Goal: Information Seeking & Learning: Learn about a topic

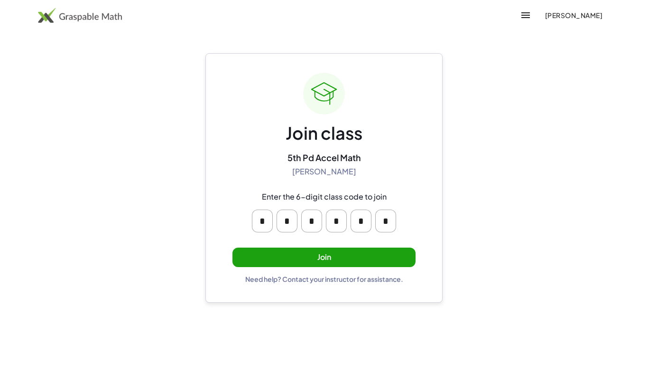
click at [383, 252] on button "Join" at bounding box center [324, 256] width 183 height 19
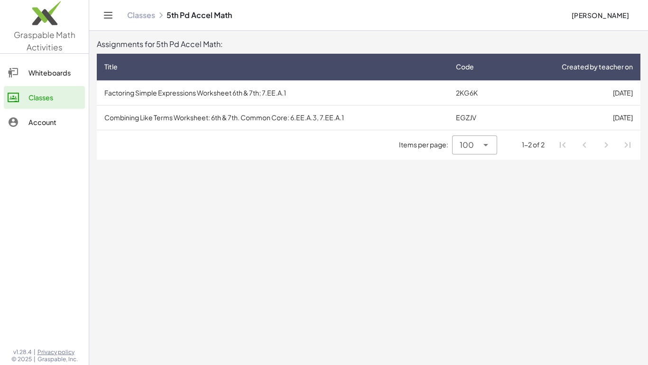
click at [334, 120] on td "Combining Like Terms Worksheet: 6th & 7th. Common Core: 6.EE.A.3, 7.EE.A.1" at bounding box center [273, 117] width 352 height 25
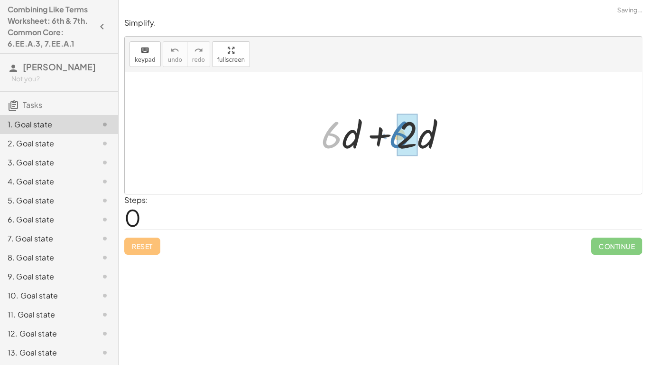
drag, startPoint x: 333, startPoint y: 129, endPoint x: 406, endPoint y: 129, distance: 73.1
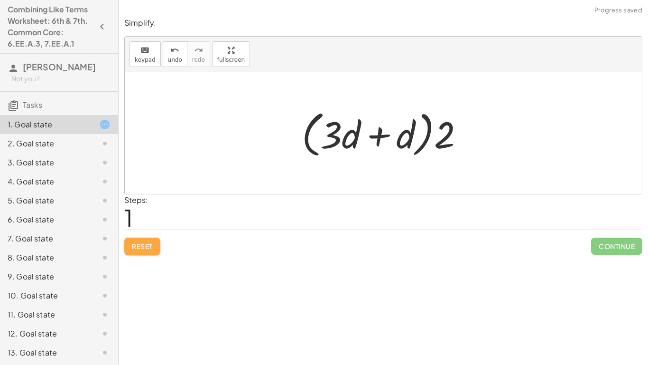
click at [146, 241] on button "Reset" at bounding box center [142, 245] width 36 height 17
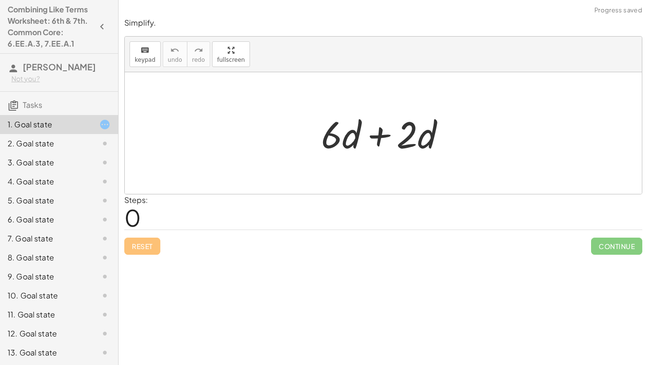
drag, startPoint x: 318, startPoint y: 107, endPoint x: 358, endPoint y: 148, distance: 57.4
click at [358, 148] on div "+ · 6 · d + · 2 · d" at bounding box center [383, 133] width 153 height 54
drag, startPoint x: 348, startPoint y: 139, endPoint x: 336, endPoint y: 140, distance: 12.8
click at [336, 140] on div at bounding box center [387, 133] width 141 height 49
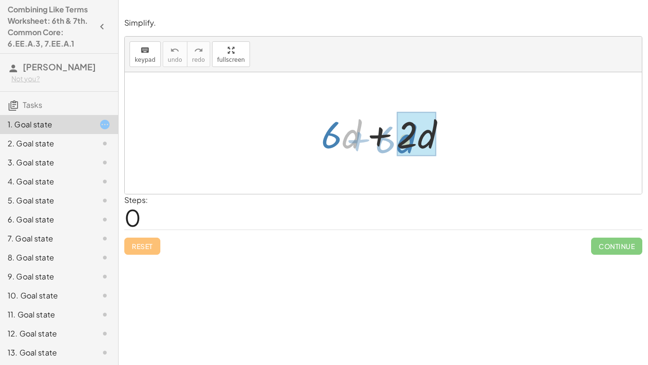
drag, startPoint x: 345, startPoint y: 140, endPoint x: 404, endPoint y: 146, distance: 59.6
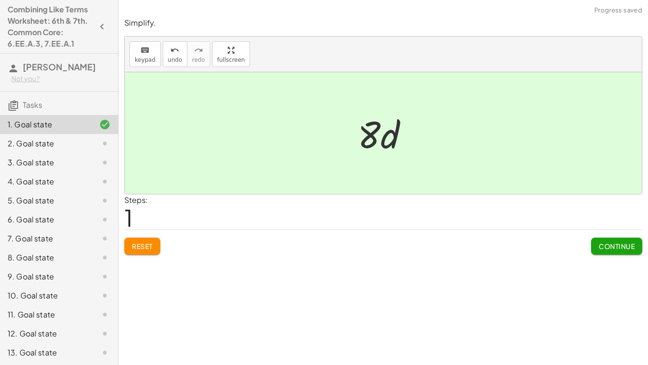
click at [605, 240] on button "Continue" at bounding box center [616, 245] width 51 height 17
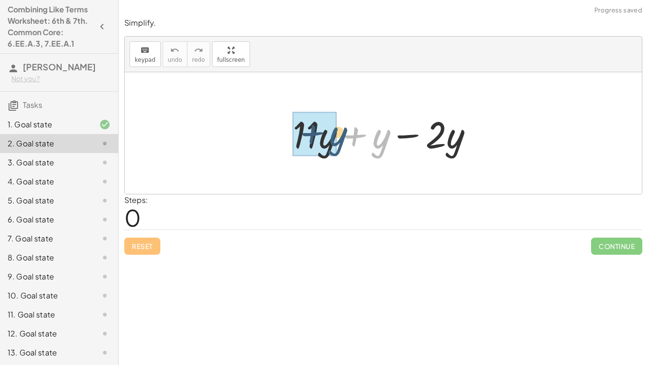
drag, startPoint x: 387, startPoint y: 142, endPoint x: 341, endPoint y: 140, distance: 46.6
click at [341, 140] on div at bounding box center [386, 133] width 197 height 49
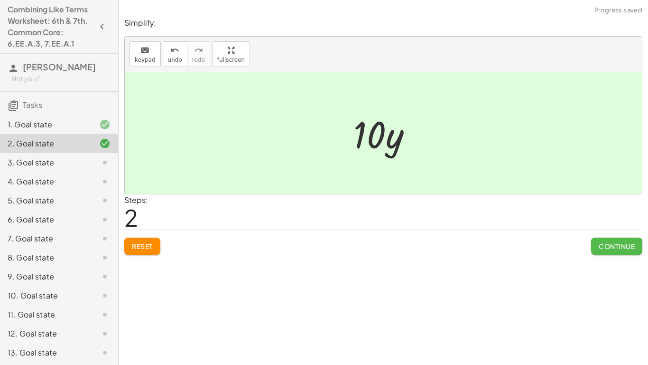
click at [606, 247] on span "Continue" at bounding box center [617, 246] width 36 height 9
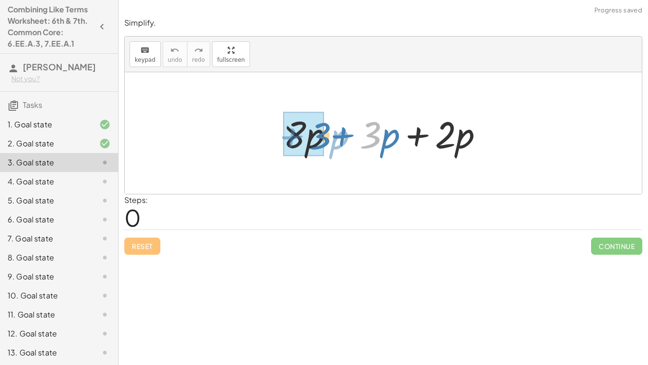
drag, startPoint x: 372, startPoint y: 143, endPoint x: 301, endPoint y: 143, distance: 70.7
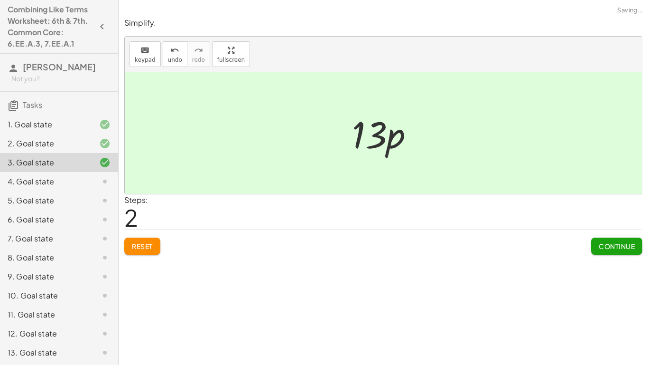
click at [601, 246] on span "Continue" at bounding box center [617, 246] width 36 height 9
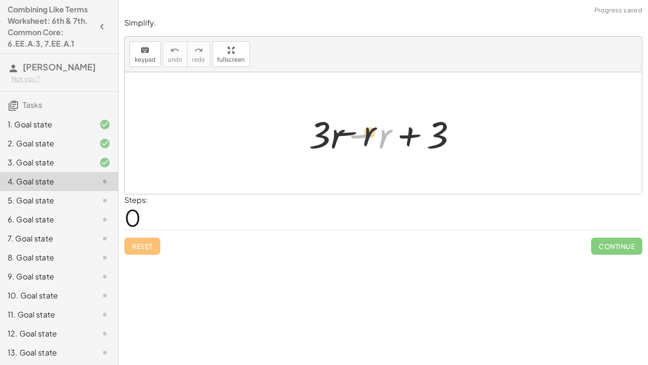
drag, startPoint x: 383, startPoint y: 141, endPoint x: 349, endPoint y: 136, distance: 33.6
click at [349, 136] on div at bounding box center [387, 133] width 166 height 49
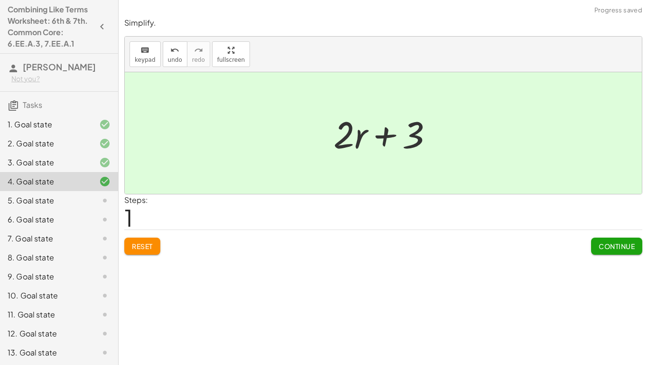
click at [599, 240] on button "Continue" at bounding box center [616, 245] width 51 height 17
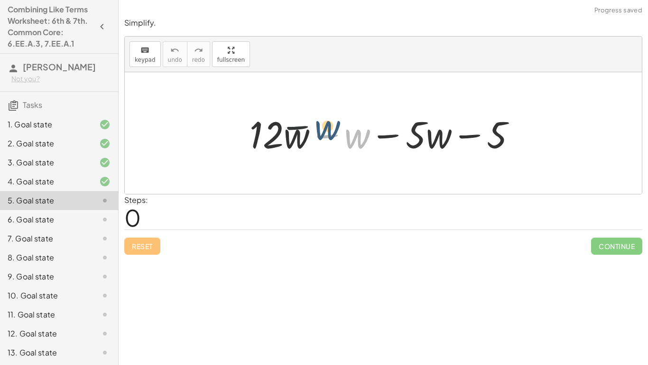
drag, startPoint x: 360, startPoint y: 130, endPoint x: 309, endPoint y: 125, distance: 51.1
click at [309, 125] on div at bounding box center [387, 133] width 284 height 49
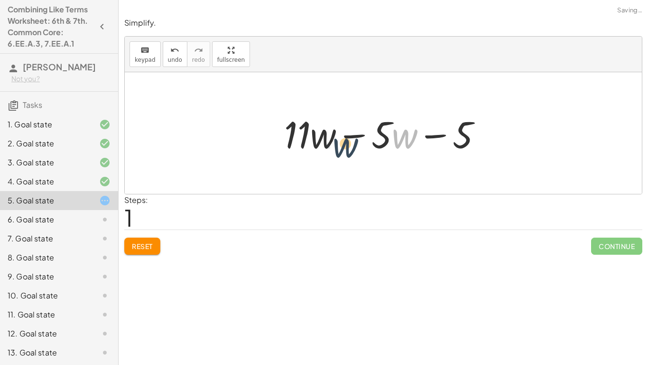
drag, startPoint x: 401, startPoint y: 140, endPoint x: 338, endPoint y: 149, distance: 63.8
click at [338, 149] on div at bounding box center [387, 133] width 215 height 49
drag, startPoint x: 381, startPoint y: 139, endPoint x: 337, endPoint y: 135, distance: 44.3
click at [337, 135] on div at bounding box center [387, 133] width 215 height 49
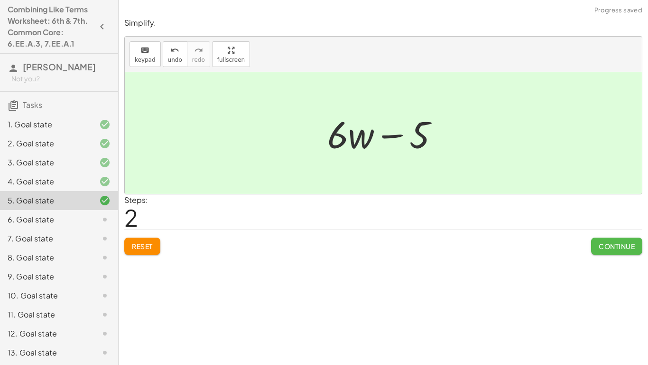
click at [606, 249] on span "Continue" at bounding box center [617, 246] width 36 height 9
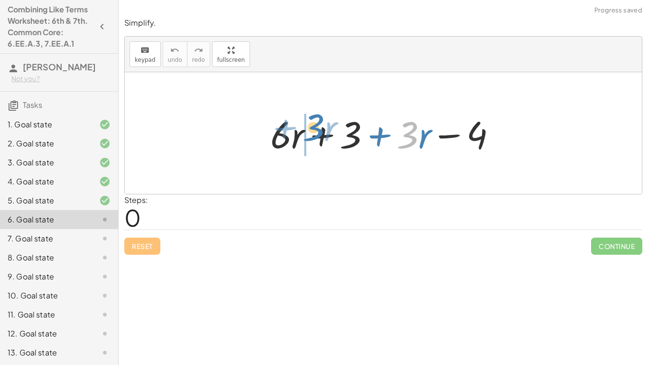
drag, startPoint x: 400, startPoint y: 143, endPoint x: 302, endPoint y: 136, distance: 98.1
click at [302, 136] on div at bounding box center [387, 133] width 243 height 49
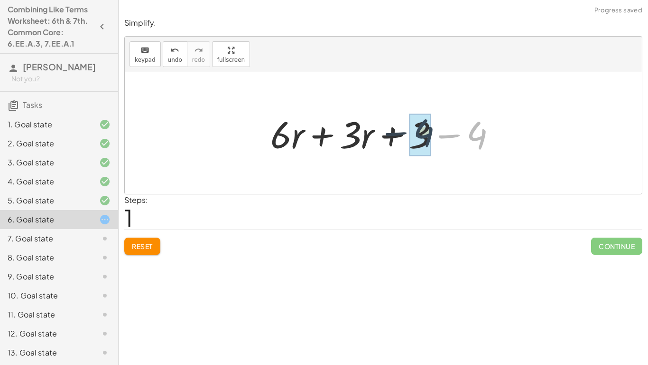
drag, startPoint x: 478, startPoint y: 140, endPoint x: 422, endPoint y: 138, distance: 56.1
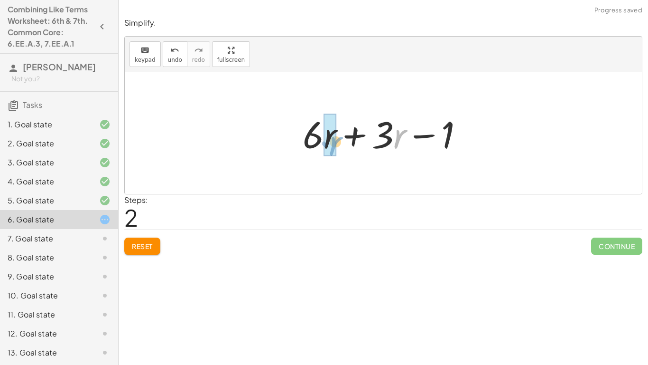
drag, startPoint x: 399, startPoint y: 136, endPoint x: 324, endPoint y: 141, distance: 75.6
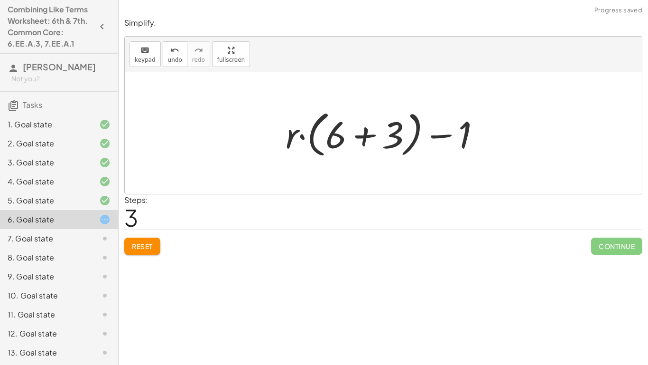
click at [151, 247] on span "Reset" at bounding box center [142, 246] width 21 height 9
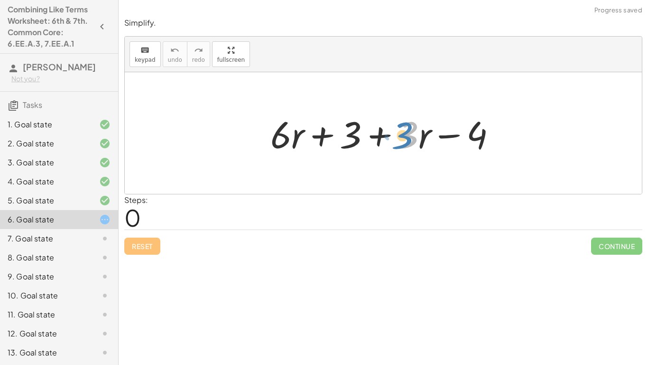
click at [405, 136] on div at bounding box center [387, 133] width 243 height 49
click at [417, 140] on div at bounding box center [387, 133] width 243 height 49
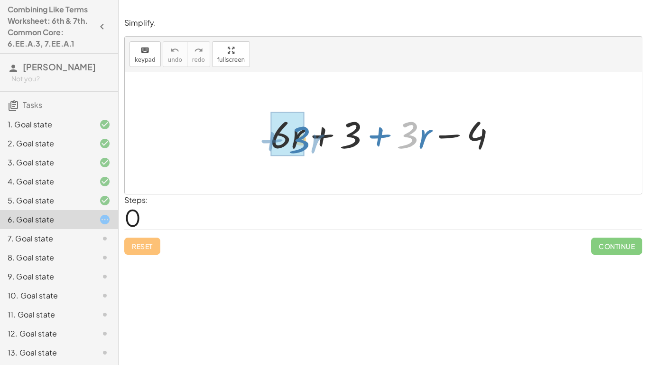
drag, startPoint x: 417, startPoint y: 137, endPoint x: 304, endPoint y: 143, distance: 113.6
click at [304, 143] on div at bounding box center [387, 133] width 243 height 49
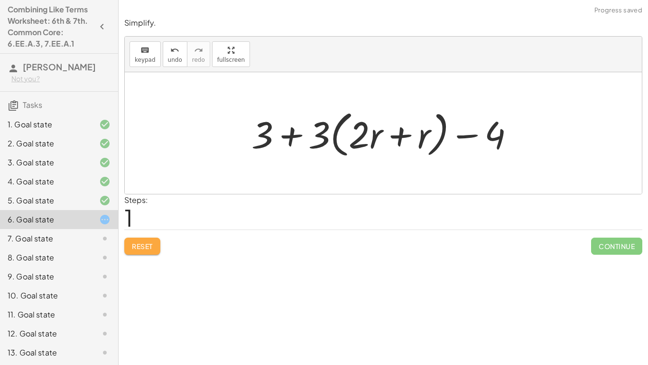
click at [155, 242] on button "Reset" at bounding box center [142, 245] width 36 height 17
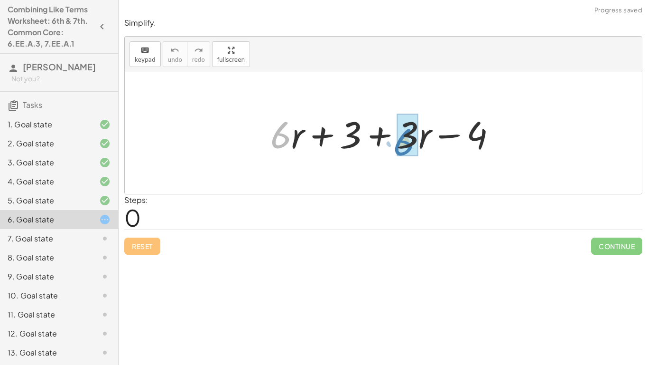
drag, startPoint x: 285, startPoint y: 146, endPoint x: 409, endPoint y: 153, distance: 124.1
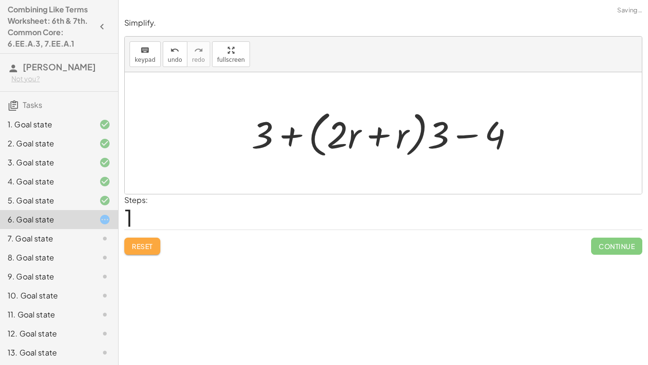
click at [138, 243] on span "Reset" at bounding box center [142, 246] width 21 height 9
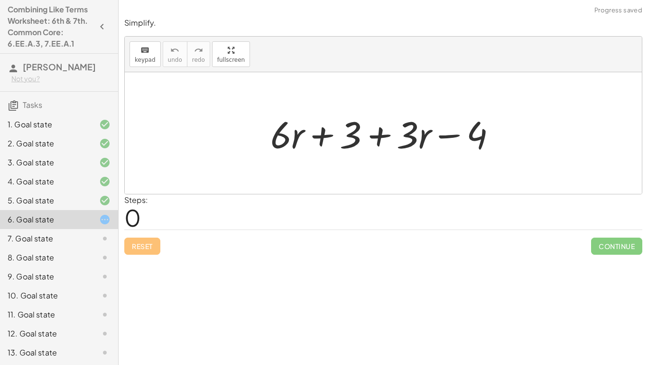
drag, startPoint x: 283, startPoint y: 159, endPoint x: 295, endPoint y: 170, distance: 15.8
click at [295, 170] on div "+ · 6 · r + 3 + · 3 · r − 4" at bounding box center [383, 133] width 517 height 122
drag, startPoint x: 290, startPoint y: 146, endPoint x: 294, endPoint y: 140, distance: 7.1
click at [294, 140] on div at bounding box center [387, 133] width 243 height 49
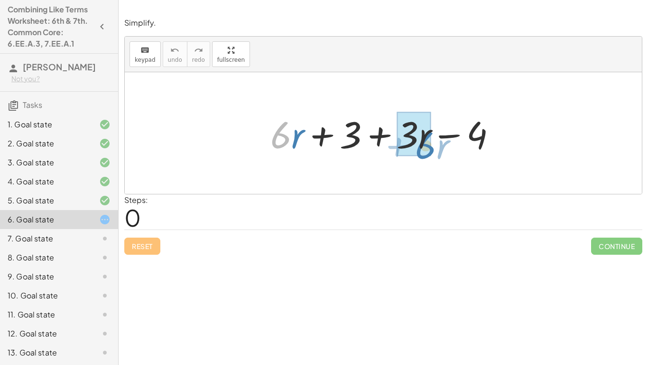
drag, startPoint x: 291, startPoint y: 140, endPoint x: 436, endPoint y: 150, distance: 145.6
click at [436, 150] on div at bounding box center [387, 133] width 243 height 49
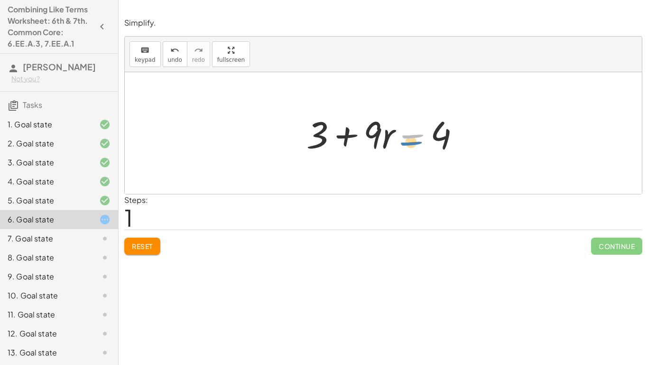
drag, startPoint x: 424, startPoint y: 138, endPoint x: 423, endPoint y: 145, distance: 6.7
click at [423, 145] on div at bounding box center [387, 133] width 171 height 49
drag, startPoint x: 440, startPoint y: 133, endPoint x: 328, endPoint y: 137, distance: 112.1
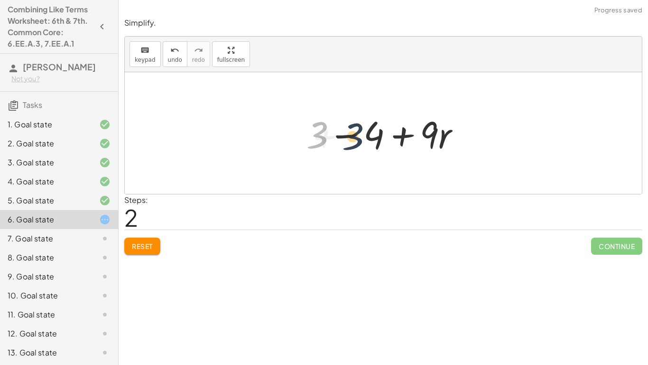
drag, startPoint x: 314, startPoint y: 135, endPoint x: 363, endPoint y: 136, distance: 48.9
click at [363, 136] on div at bounding box center [387, 133] width 171 height 49
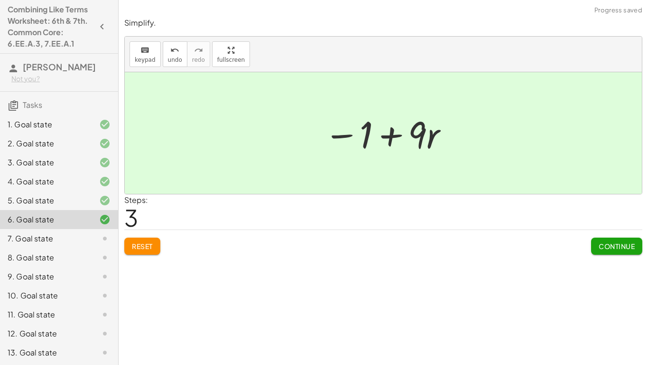
click at [617, 246] on span "Continue" at bounding box center [617, 246] width 36 height 9
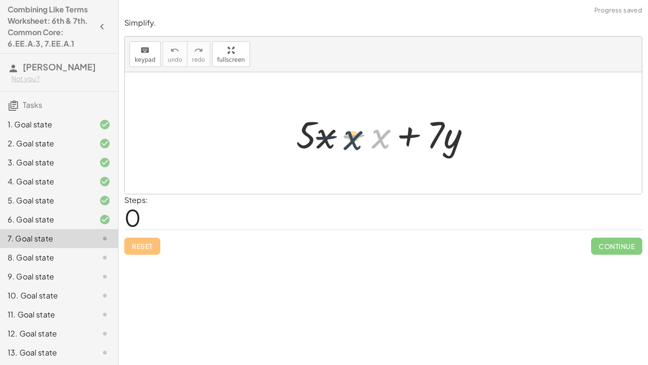
drag, startPoint x: 374, startPoint y: 147, endPoint x: 336, endPoint y: 148, distance: 38.0
click at [336, 148] on div at bounding box center [387, 133] width 192 height 49
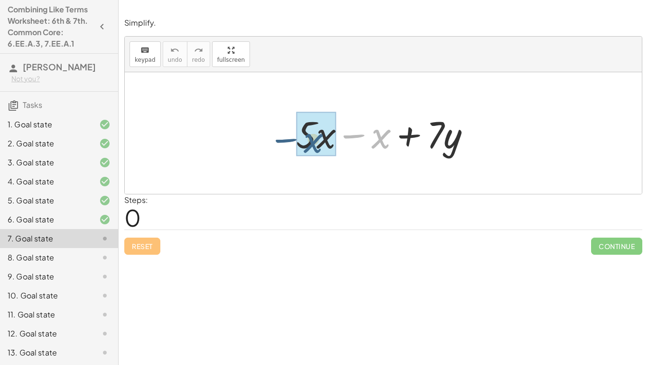
drag, startPoint x: 381, startPoint y: 142, endPoint x: 309, endPoint y: 147, distance: 71.4
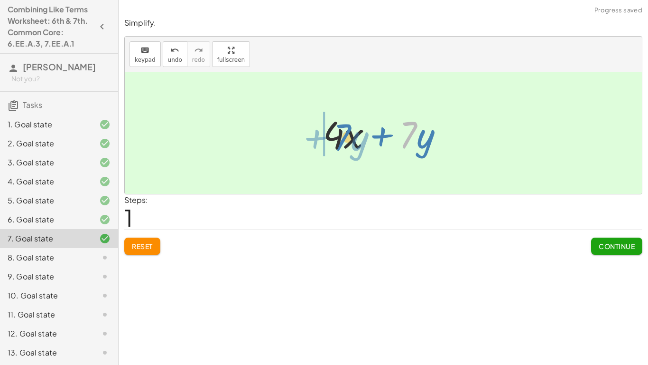
drag, startPoint x: 414, startPoint y: 140, endPoint x: 346, endPoint y: 142, distance: 68.4
click at [346, 142] on div at bounding box center [386, 133] width 137 height 49
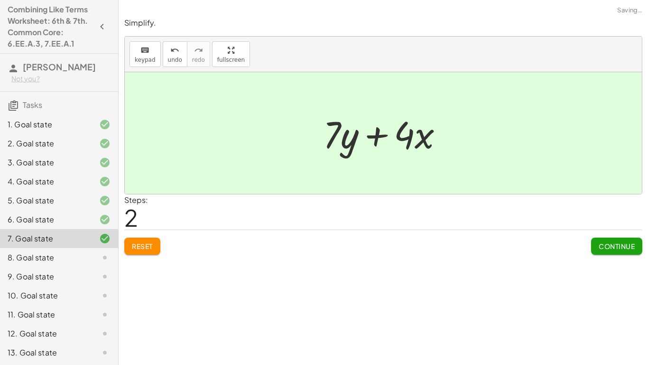
click at [612, 243] on span "Continue" at bounding box center [617, 246] width 36 height 9
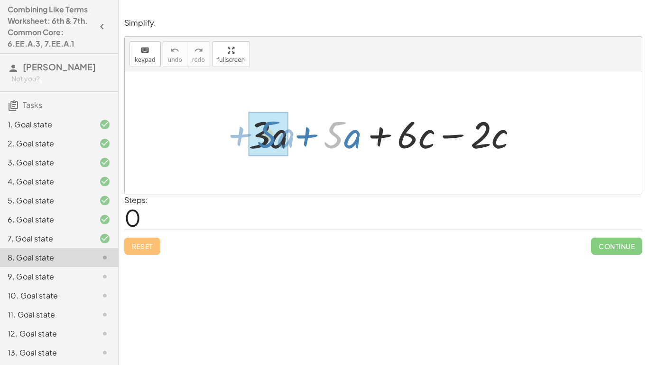
drag, startPoint x: 334, startPoint y: 152, endPoint x: 290, endPoint y: 153, distance: 43.7
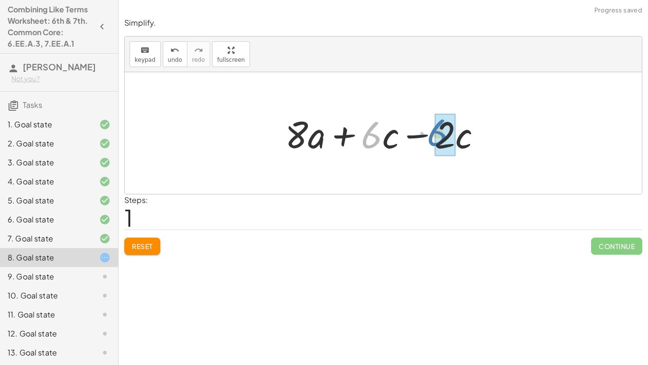
drag, startPoint x: 368, startPoint y: 133, endPoint x: 436, endPoint y: 131, distance: 67.9
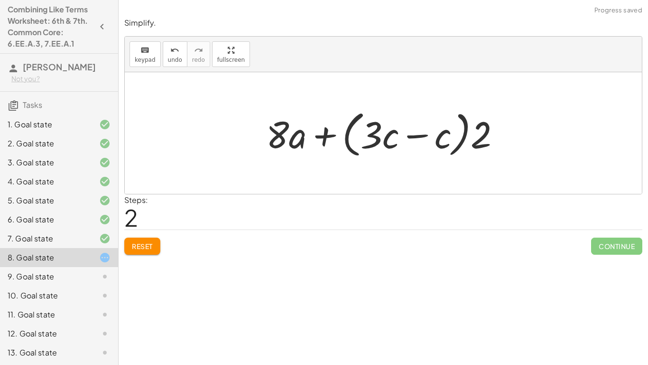
click at [137, 246] on span "Reset" at bounding box center [142, 246] width 21 height 9
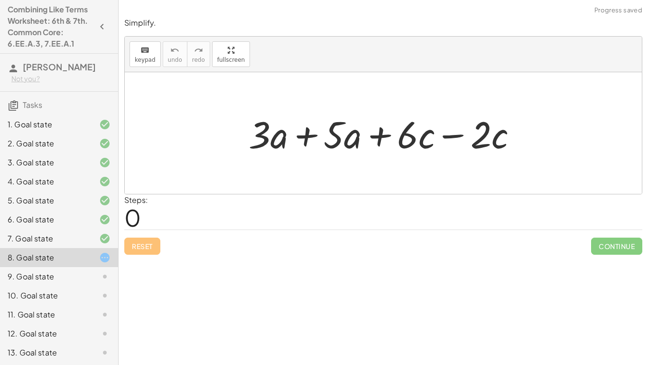
drag, startPoint x: 343, startPoint y: 161, endPoint x: 300, endPoint y: 154, distance: 42.9
click at [300, 154] on div "+ · 3 · a + · 5 · a + · 6 · c − · 2 · c" at bounding box center [383, 133] width 517 height 122
drag, startPoint x: 345, startPoint y: 144, endPoint x: 272, endPoint y: 150, distance: 72.4
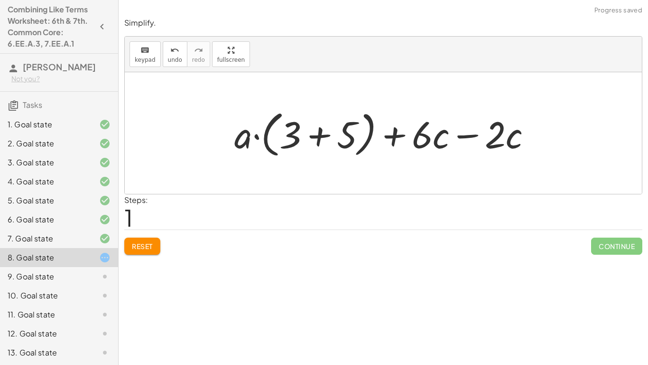
click at [143, 245] on span "Reset" at bounding box center [142, 246] width 21 height 9
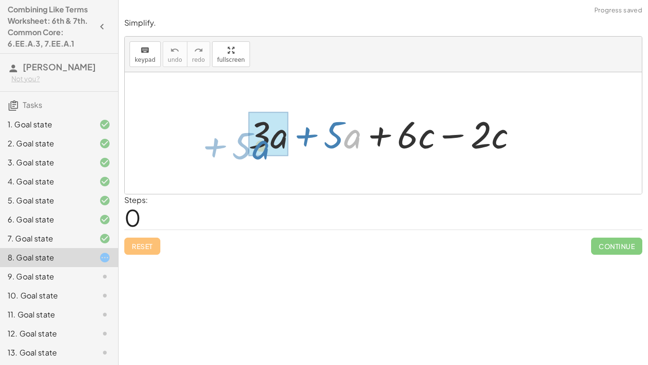
drag, startPoint x: 346, startPoint y: 126, endPoint x: 254, endPoint y: 137, distance: 92.7
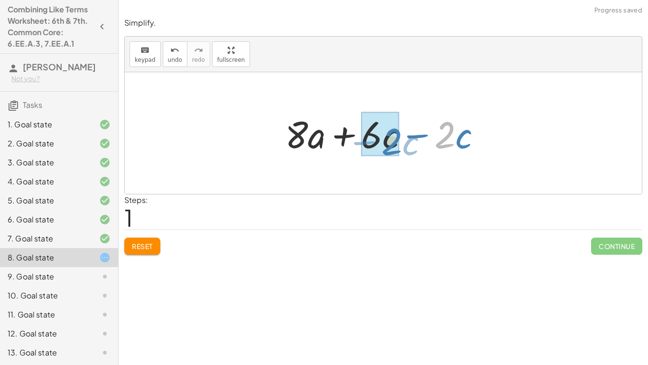
drag, startPoint x: 438, startPoint y: 142, endPoint x: 385, endPoint y: 149, distance: 53.1
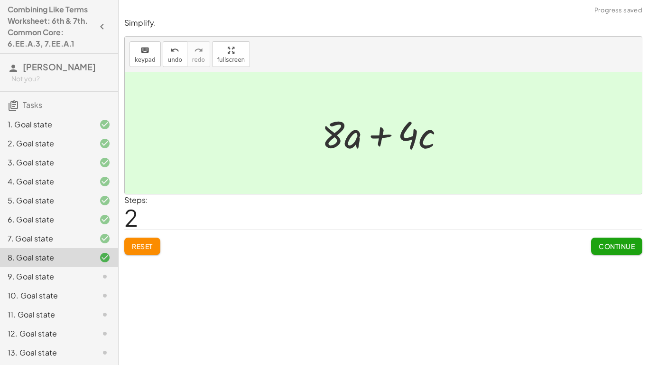
click at [613, 246] on span "Continue" at bounding box center [617, 246] width 36 height 9
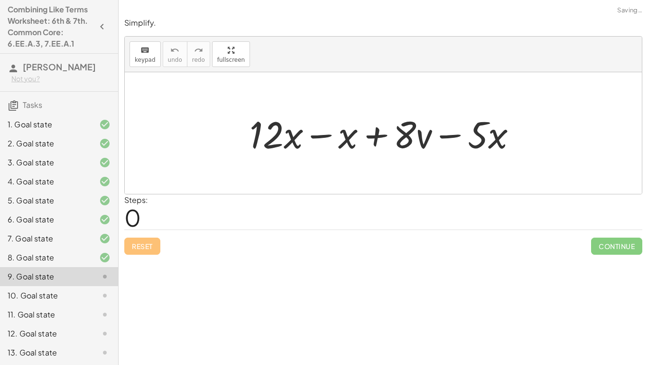
scroll to position [51, 0]
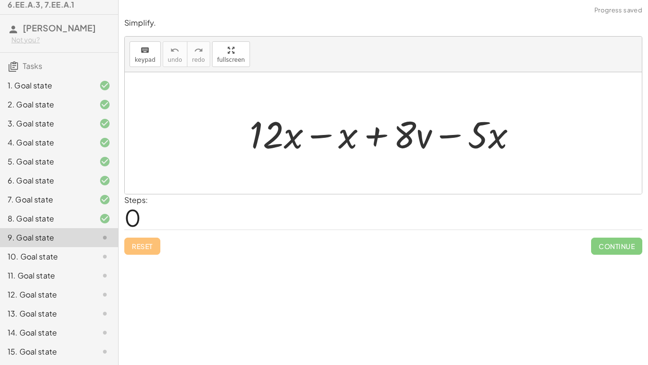
click at [141, 322] on div "Simplify. keyboard keypad undo undo redo redo fullscreen + · 6 · d + · 2 · d · …" at bounding box center [384, 182] width 530 height 365
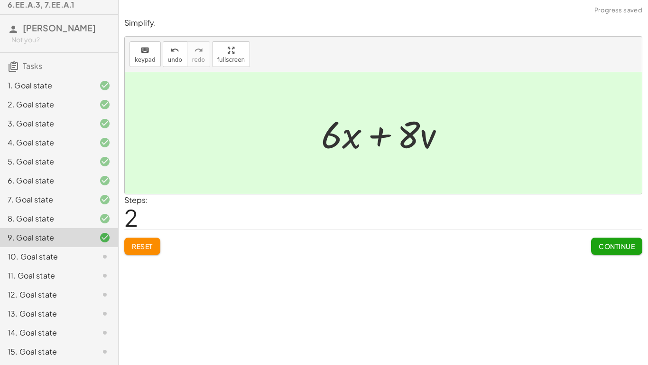
click at [614, 251] on button "Continue" at bounding box center [616, 245] width 51 height 17
